Goal: Information Seeking & Learning: Learn about a topic

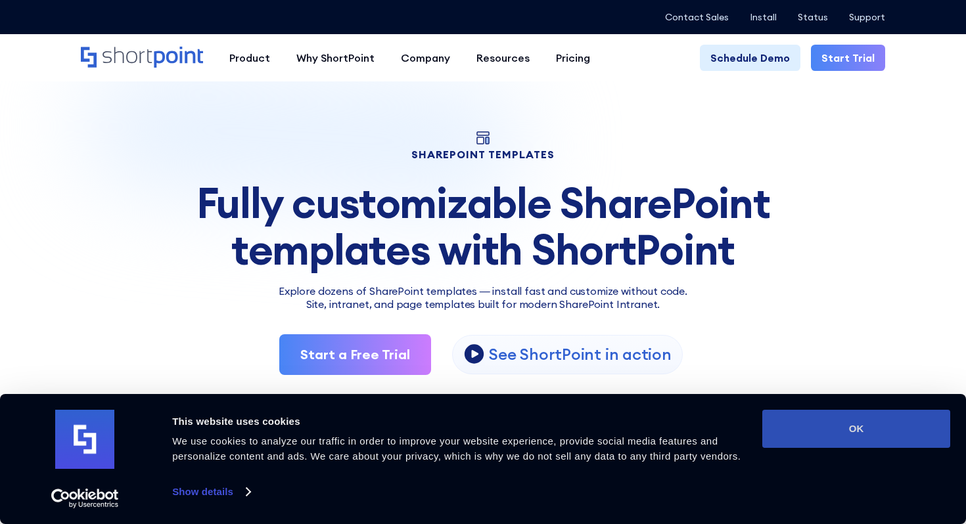
click at [781, 425] on button "OK" at bounding box center [856, 429] width 188 height 38
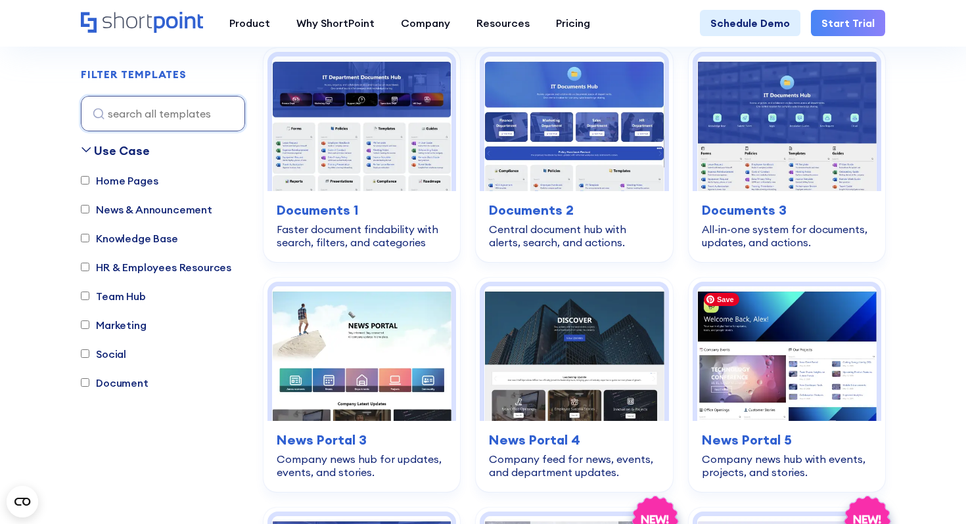
scroll to position [555, 0]
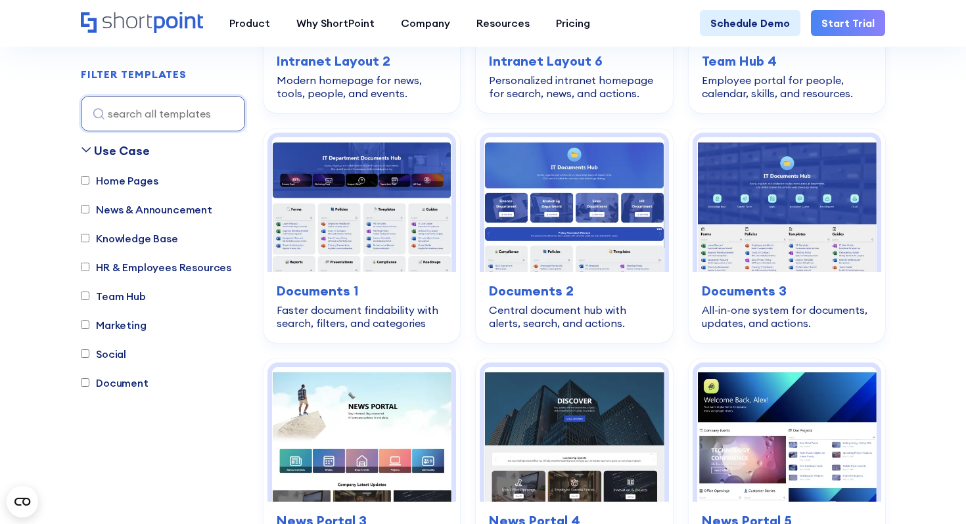
click at [124, 239] on label "Knowledge Base" at bounding box center [129, 239] width 97 height 16
click at [89, 239] on input "Knowledge Base" at bounding box center [85, 239] width 9 height 9
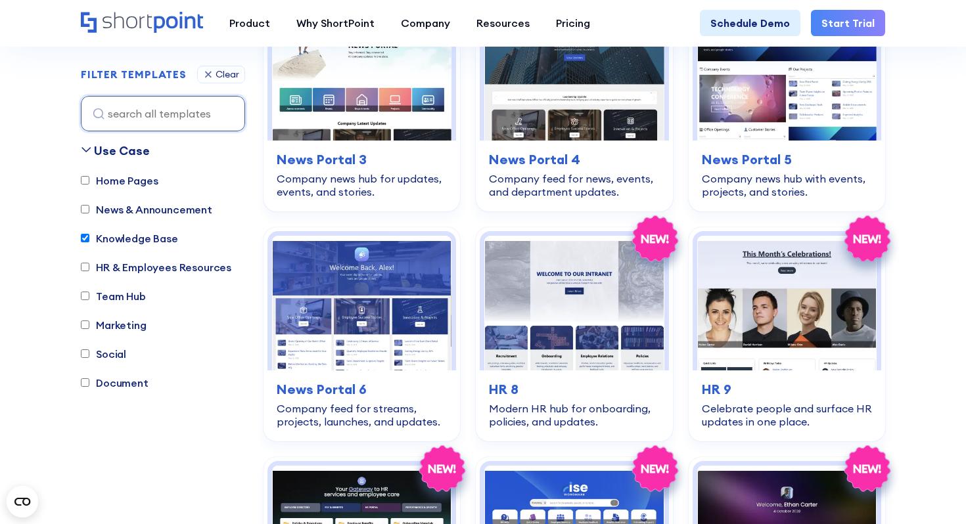
scroll to position [1489, 0]
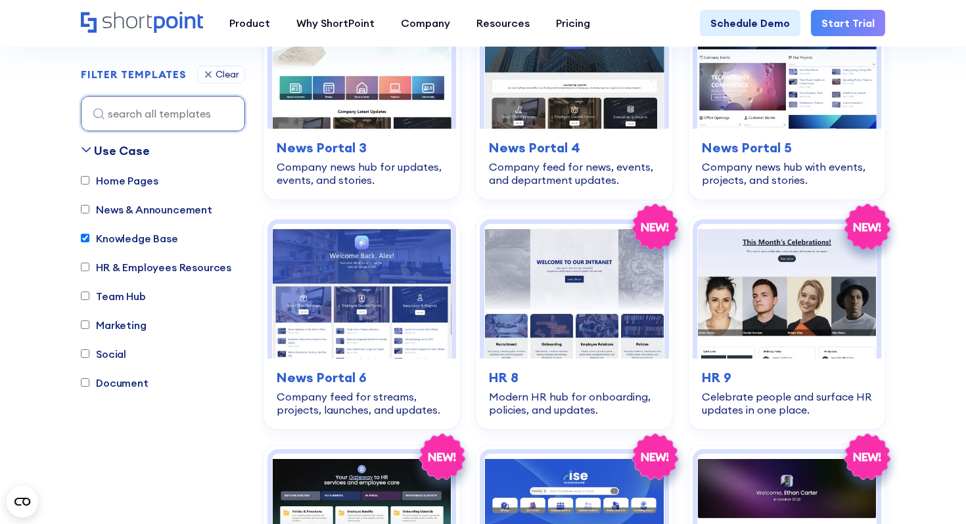
click at [133, 236] on label "Knowledge Base" at bounding box center [129, 239] width 97 height 16
click at [89, 236] on input "Knowledge Base" at bounding box center [85, 239] width 9 height 9
checkbox input "false"
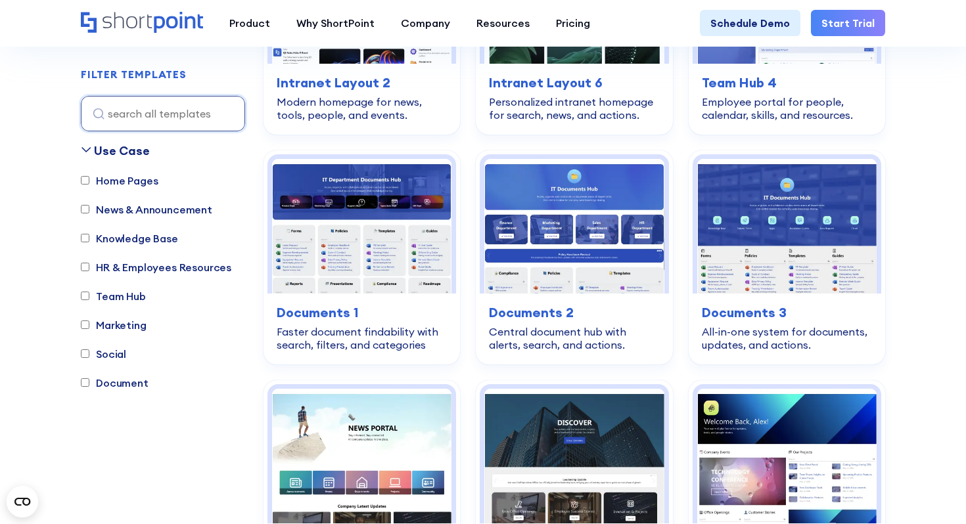
scroll to position [388, 0]
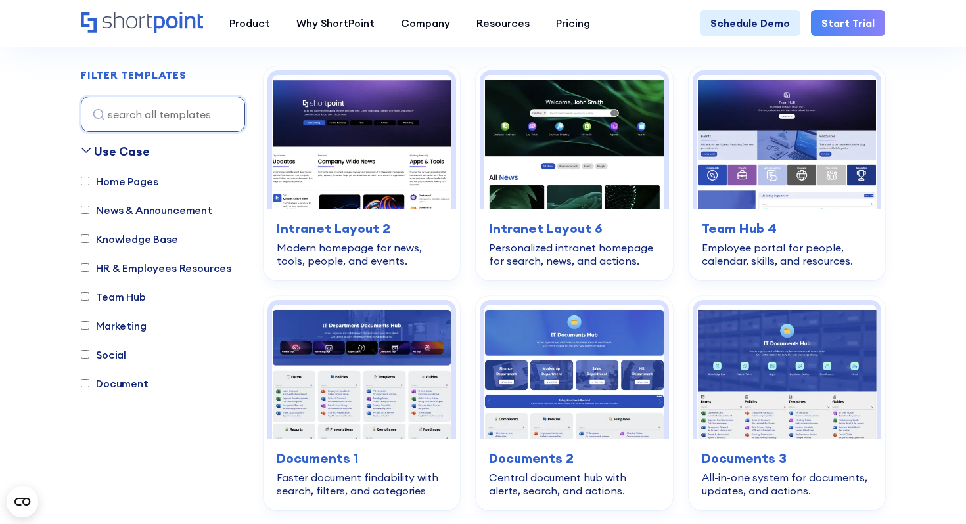
click at [104, 177] on label "Home Pages" at bounding box center [119, 182] width 77 height 16
click at [89, 177] on input "Home Pages" at bounding box center [85, 181] width 9 height 9
checkbox input "true"
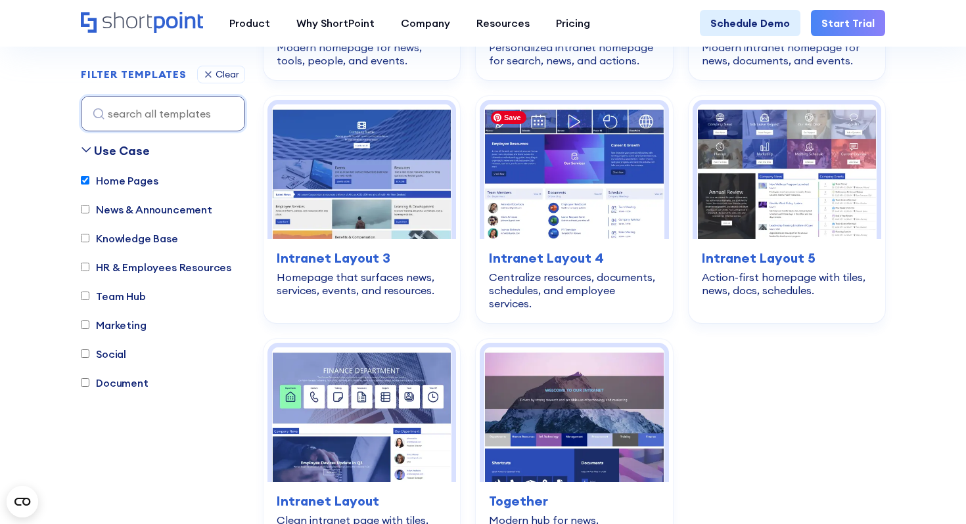
scroll to position [962, 0]
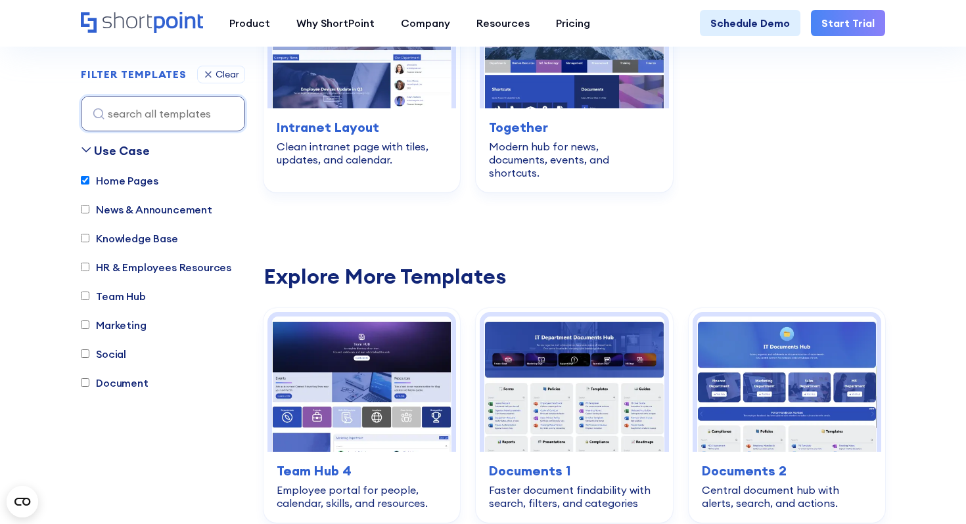
click at [101, 385] on label "Document" at bounding box center [115, 383] width 68 height 16
click at [89, 385] on input "Document" at bounding box center [85, 383] width 9 height 9
checkbox input "true"
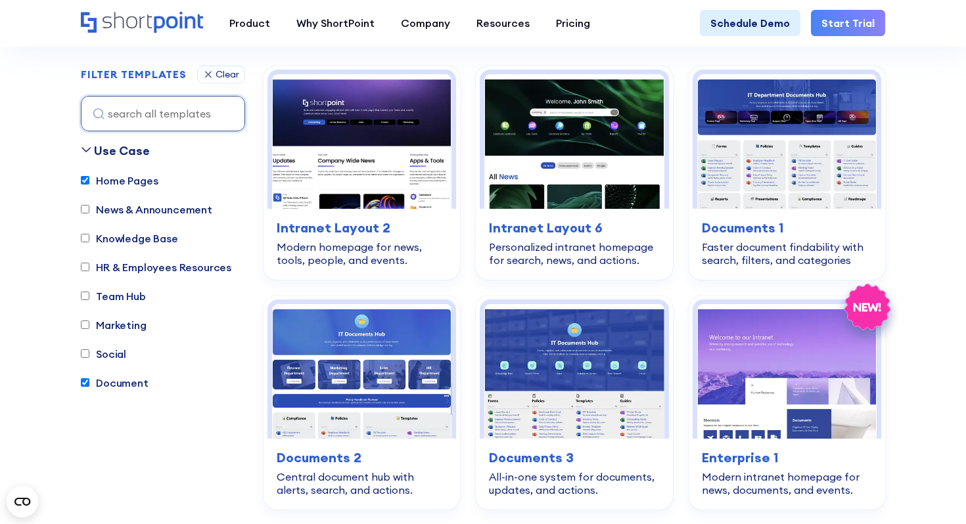
scroll to position [388, 0]
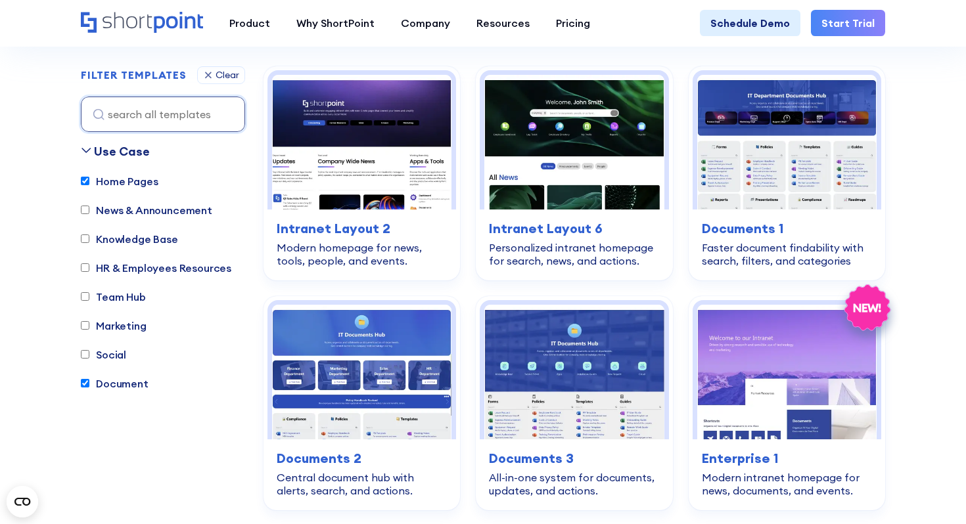
click at [122, 178] on label "Home Pages" at bounding box center [119, 182] width 77 height 16
click at [89, 178] on input "Home Pages" at bounding box center [85, 181] width 9 height 9
checkbox input "false"
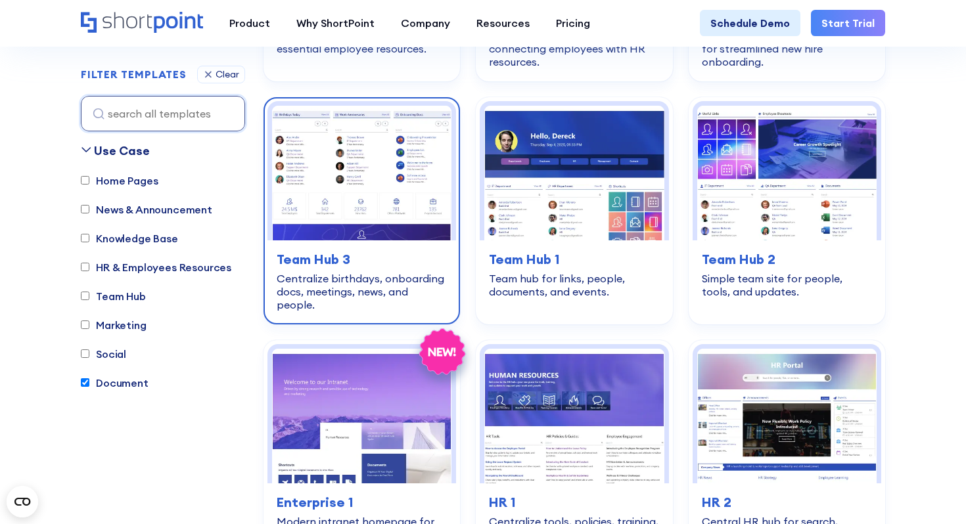
scroll to position [1646, 0]
